Goal: Task Accomplishment & Management: Complete application form

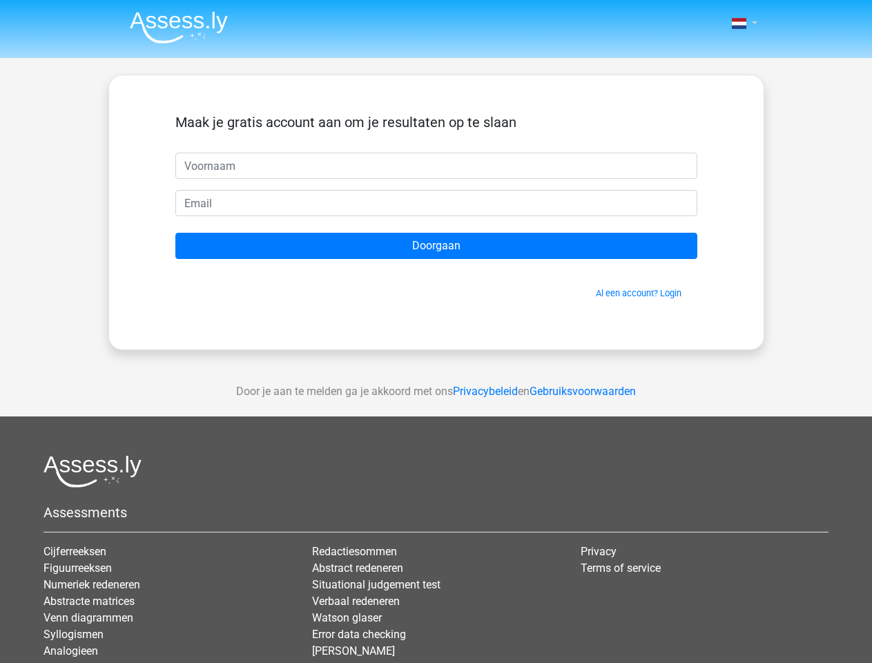
click at [740, 23] on span at bounding box center [739, 23] width 15 height 11
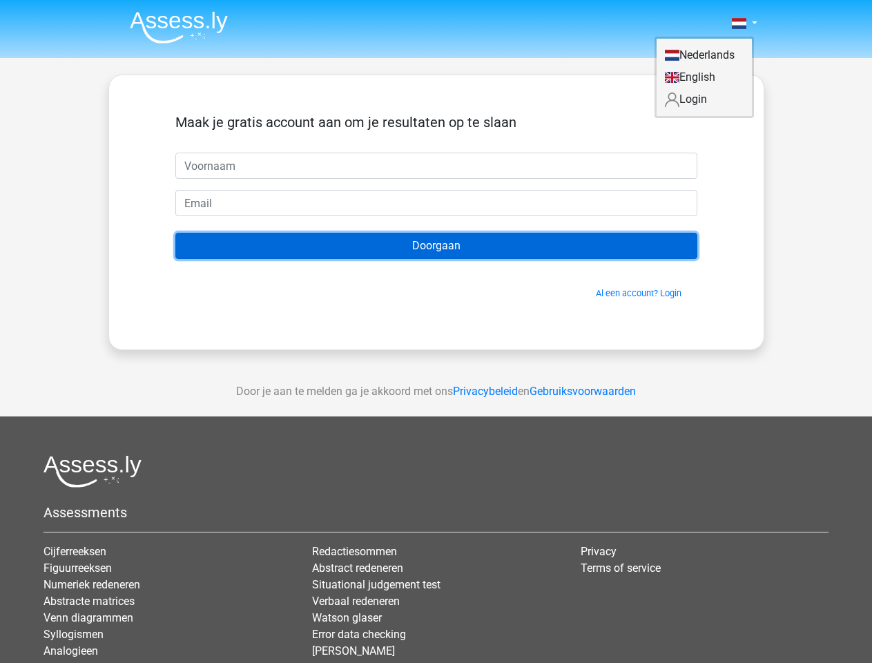
click at [436, 246] on input "Doorgaan" at bounding box center [436, 246] width 522 height 26
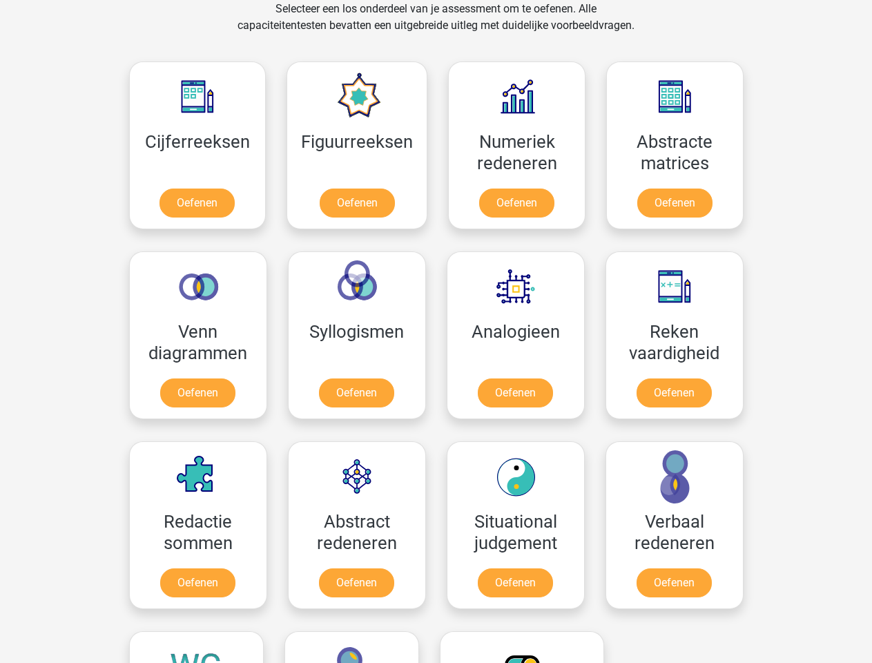
scroll to position [586, 0]
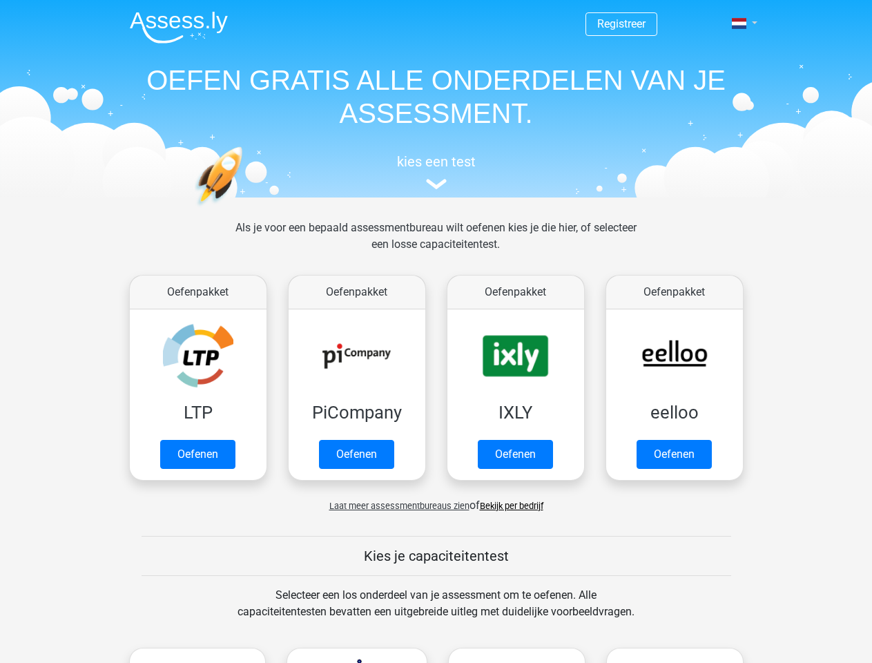
click at [740, 23] on span at bounding box center [739, 23] width 15 height 11
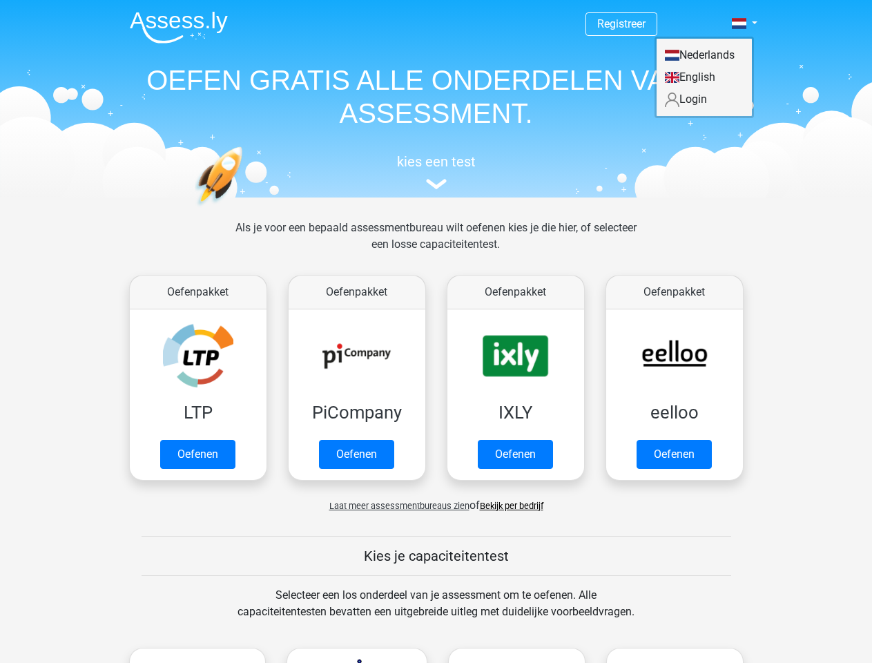
click at [396, 506] on span "Laat meer assessmentbureaus zien" at bounding box center [399, 506] width 140 height 10
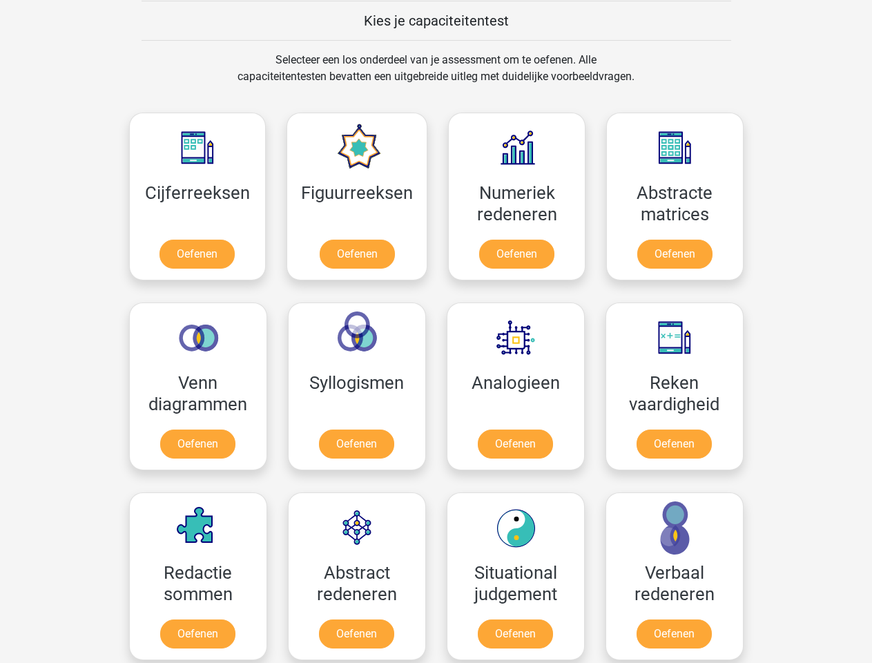
scroll to position [535, 0]
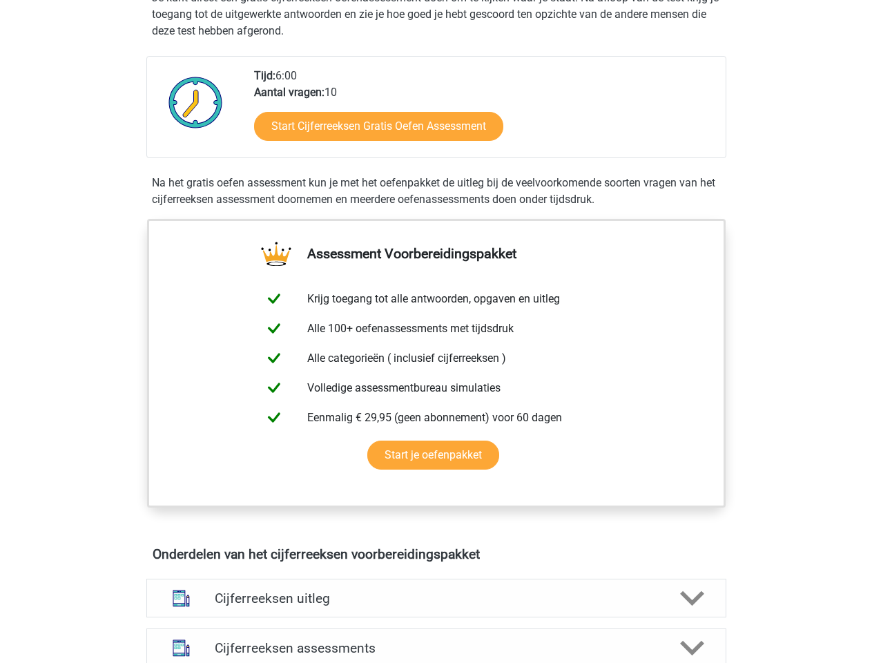
scroll to position [299, 0]
